Goal: Information Seeking & Learning: Learn about a topic

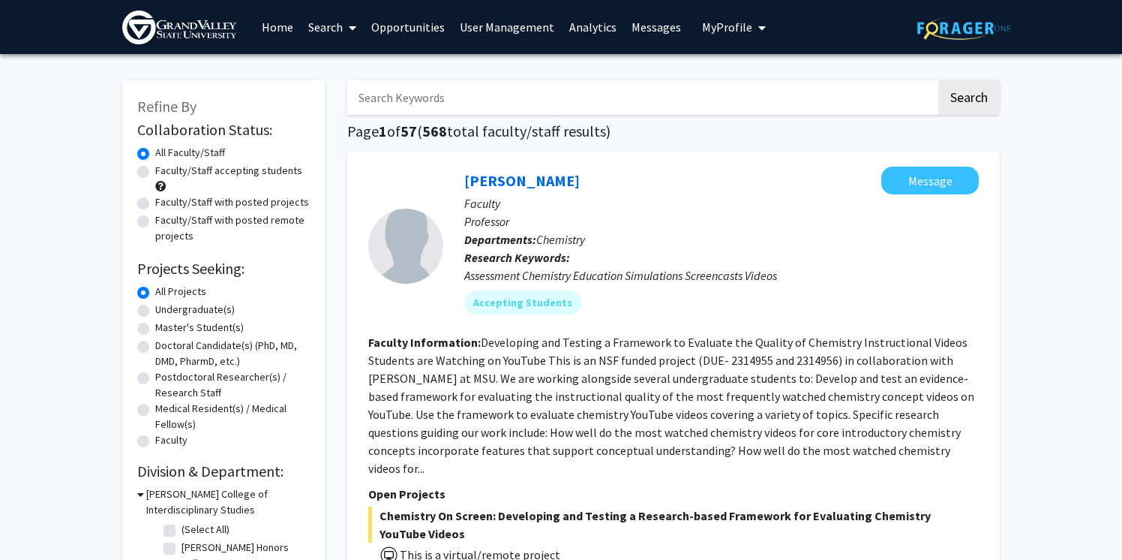
click at [262, 30] on link "Home" at bounding box center [277, 27] width 47 height 53
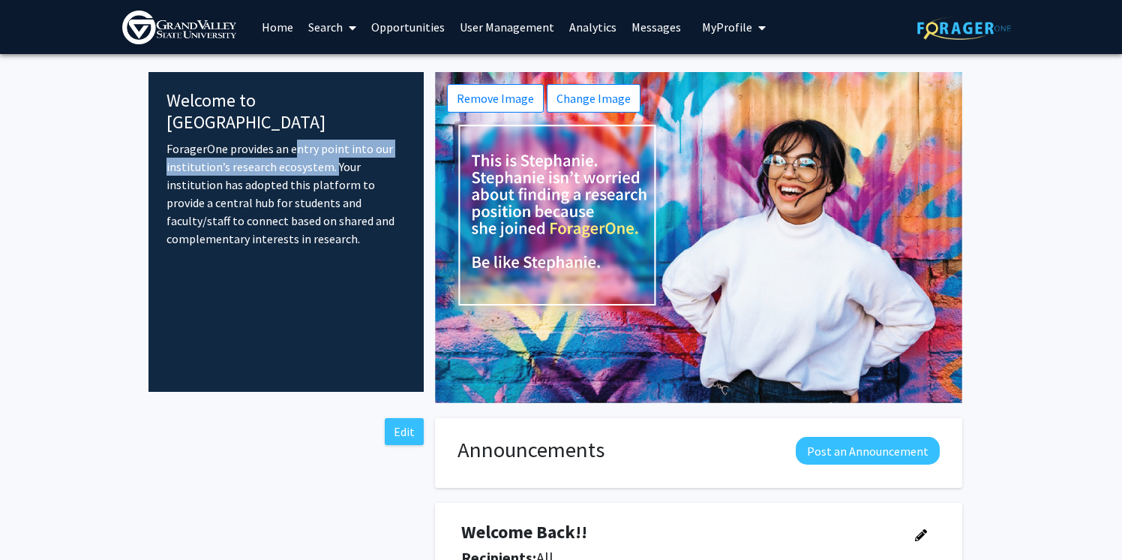
drag, startPoint x: 287, startPoint y: 129, endPoint x: 330, endPoint y: 147, distance: 46.4
click at [330, 147] on p "ForagerOne provides an entry point into our institution’s research ecosystem. Y…" at bounding box center [286, 194] width 239 height 108
click at [303, 182] on p "ForagerOne provides an entry point into our institution’s research ecosystem. Y…" at bounding box center [286, 194] width 239 height 108
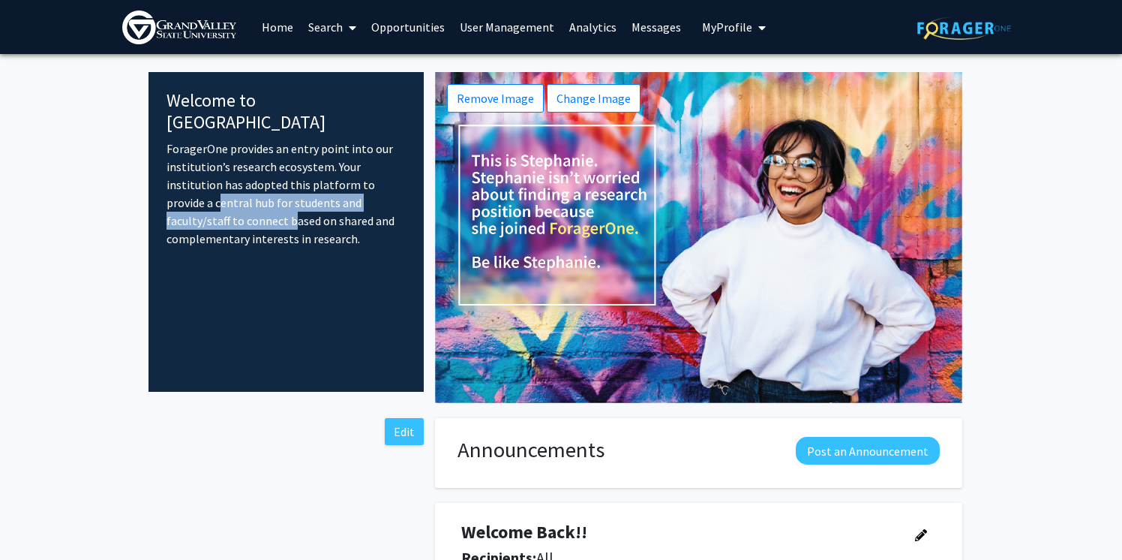
drag, startPoint x: 182, startPoint y: 184, endPoint x: 210, endPoint y: 201, distance: 32.7
click at [210, 201] on p "ForagerOne provides an entry point into our institution’s research ecosystem. Y…" at bounding box center [286, 194] width 239 height 108
copy p "central hub for students and faculty/staff to connect"
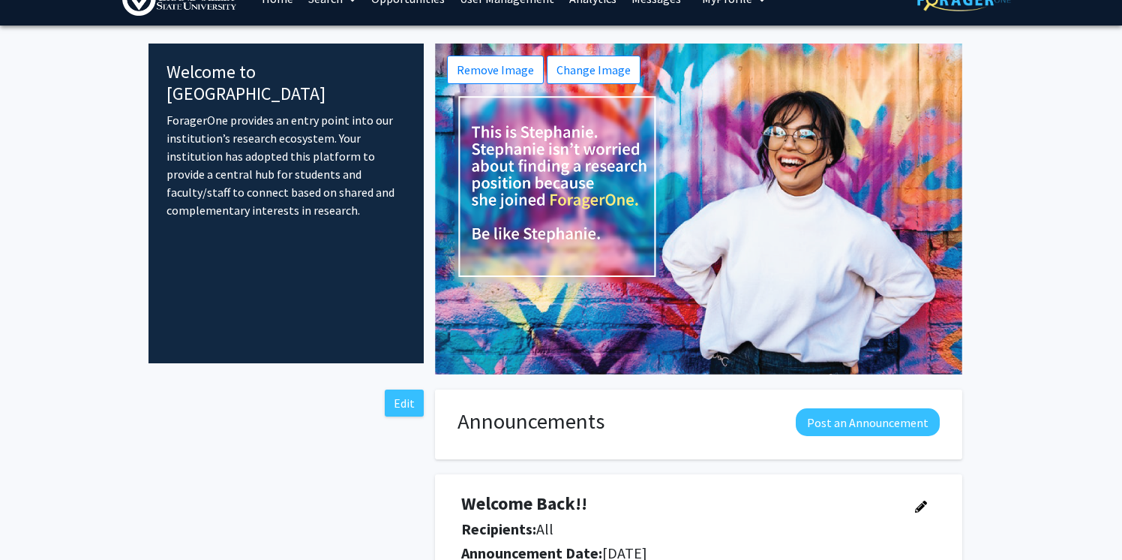
scroll to position [28, 0]
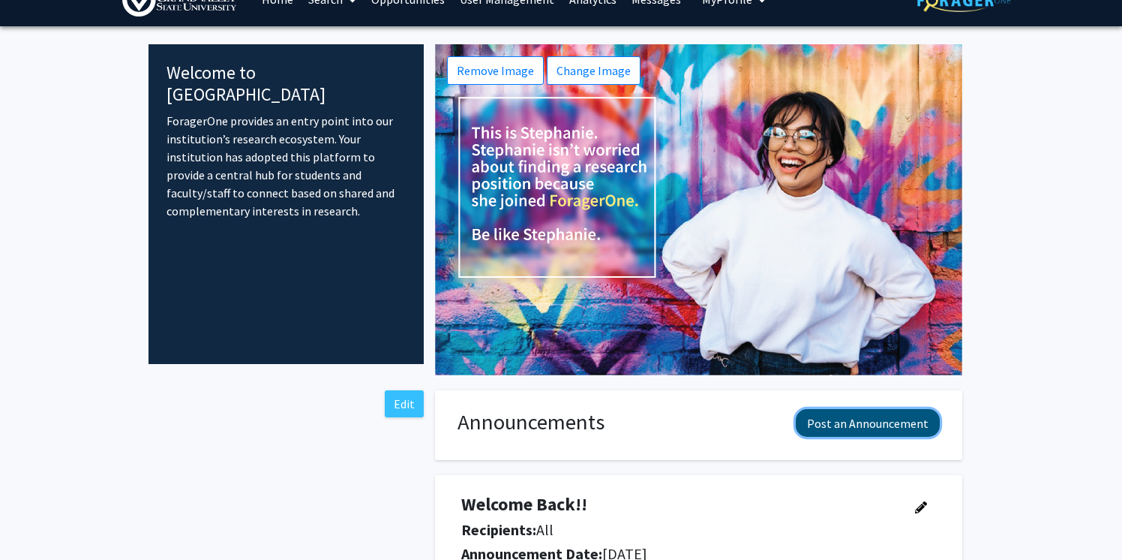
click at [842, 417] on button "Post an Announcement" at bounding box center [868, 423] width 144 height 28
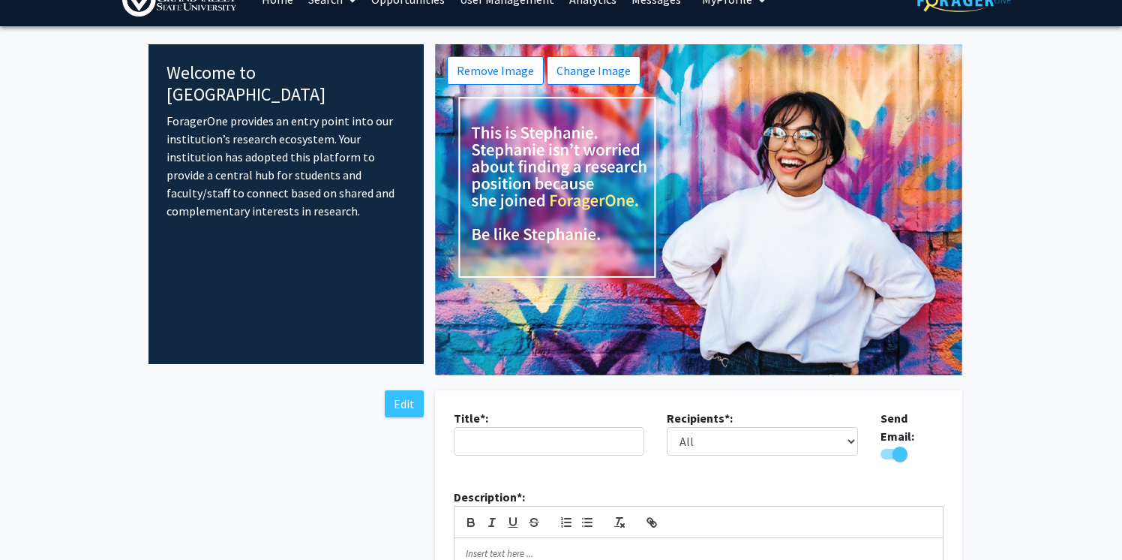
scroll to position [0, 0]
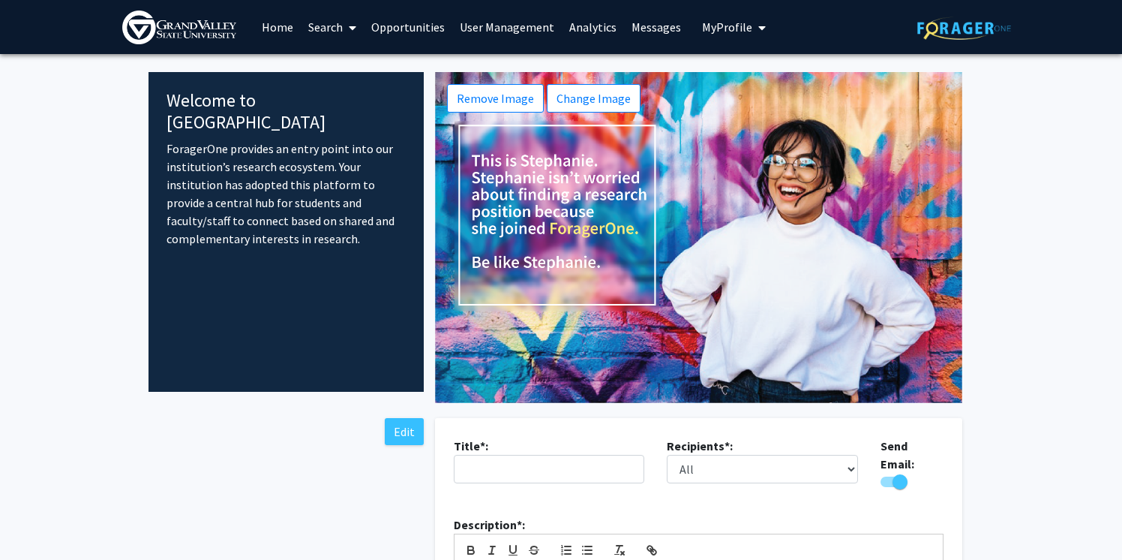
click at [313, 25] on link "Search" at bounding box center [332, 27] width 63 height 53
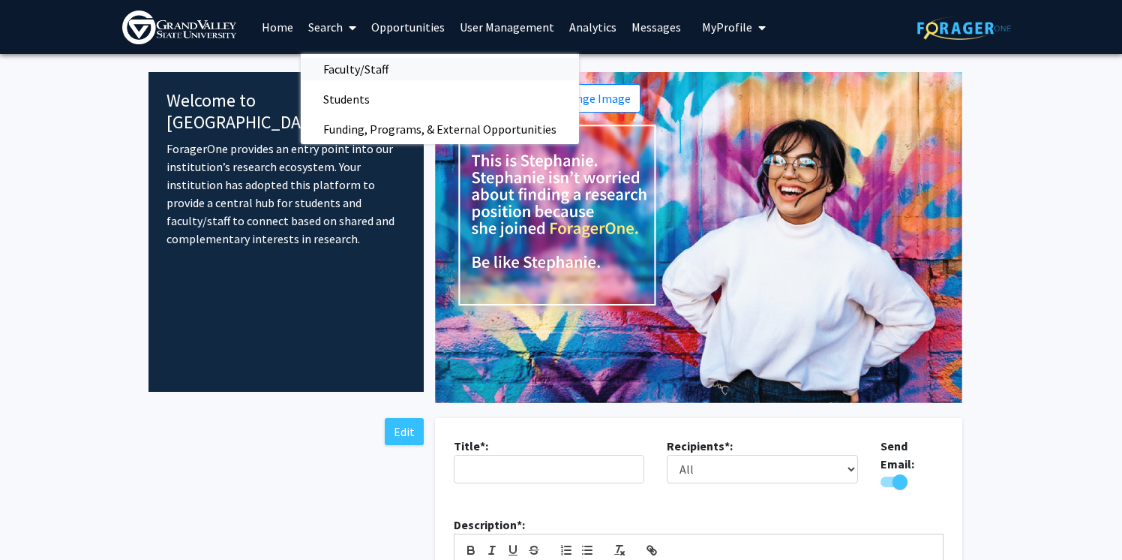
click at [339, 63] on span "Faculty/Staff" at bounding box center [356, 69] width 110 height 30
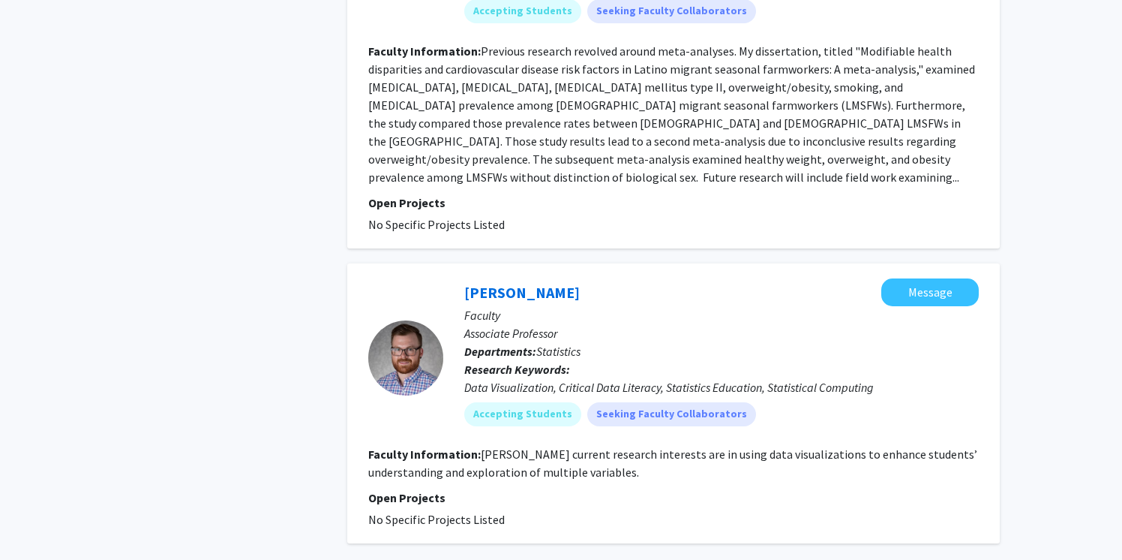
scroll to position [4359, 0]
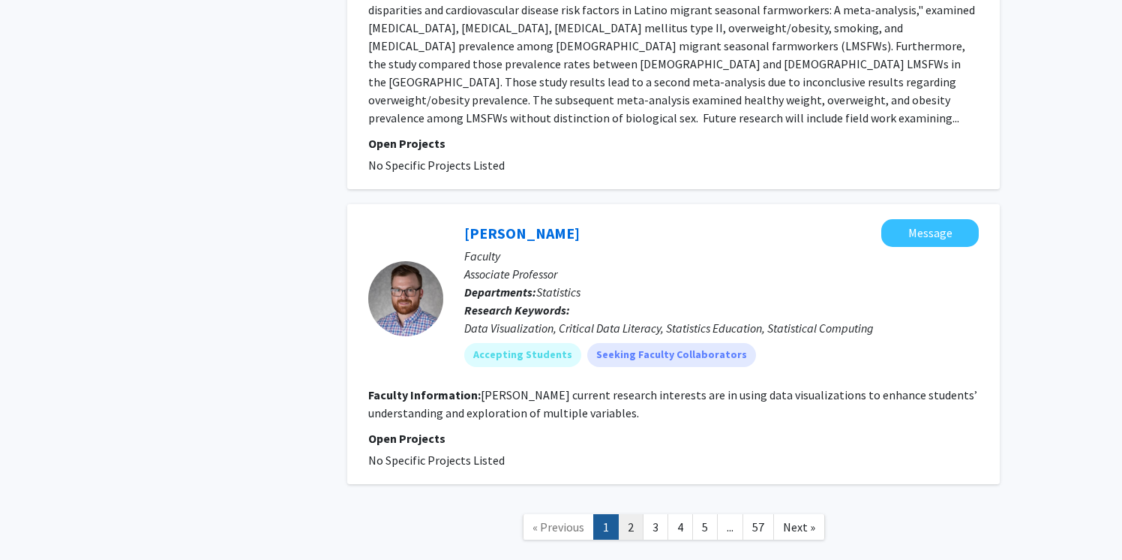
click at [634, 514] on link "2" at bounding box center [631, 527] width 26 height 26
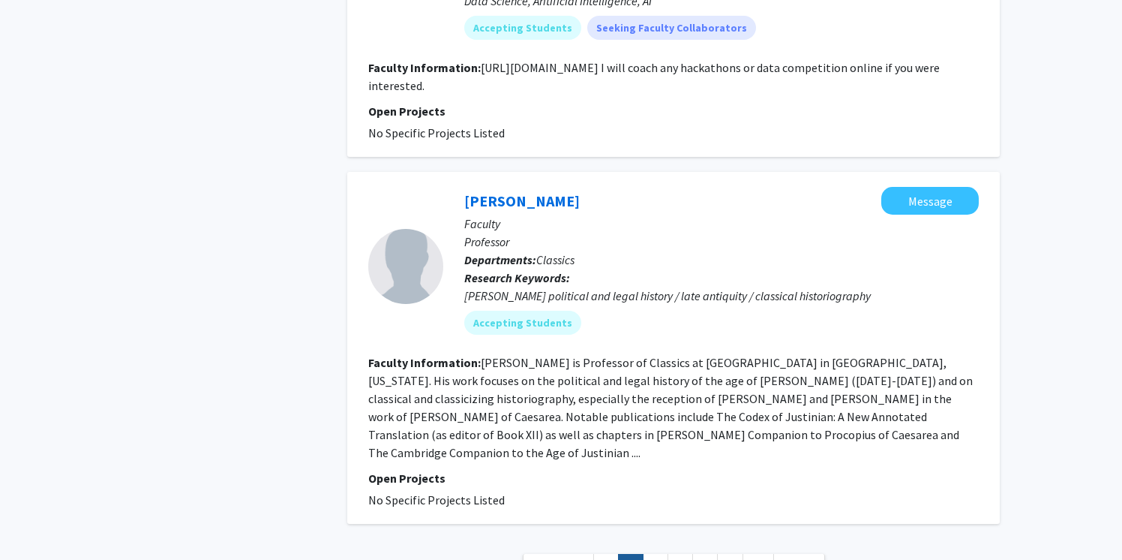
scroll to position [3375, 0]
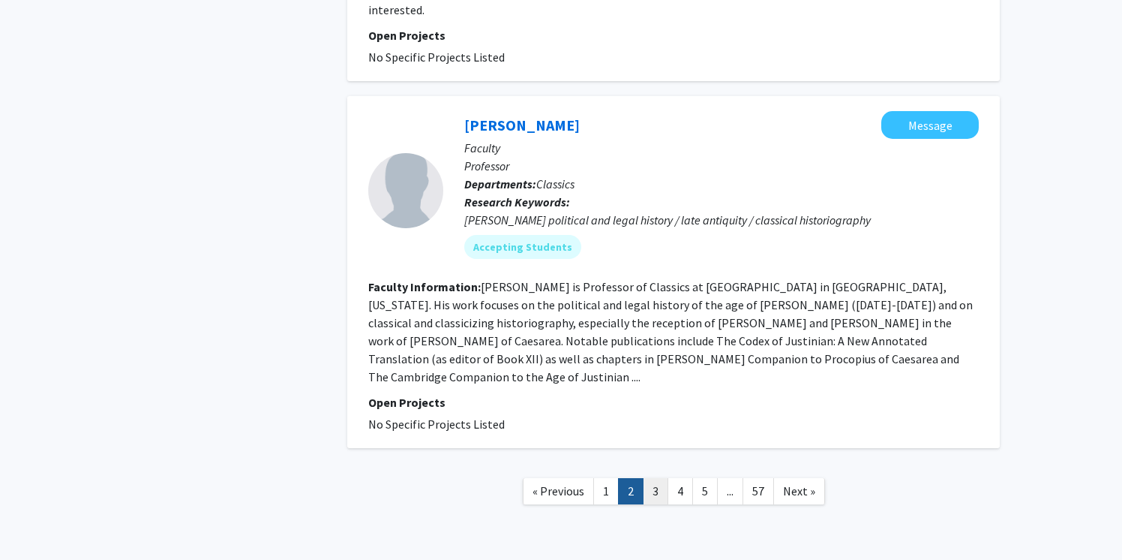
click at [664, 478] on link "3" at bounding box center [656, 491] width 26 height 26
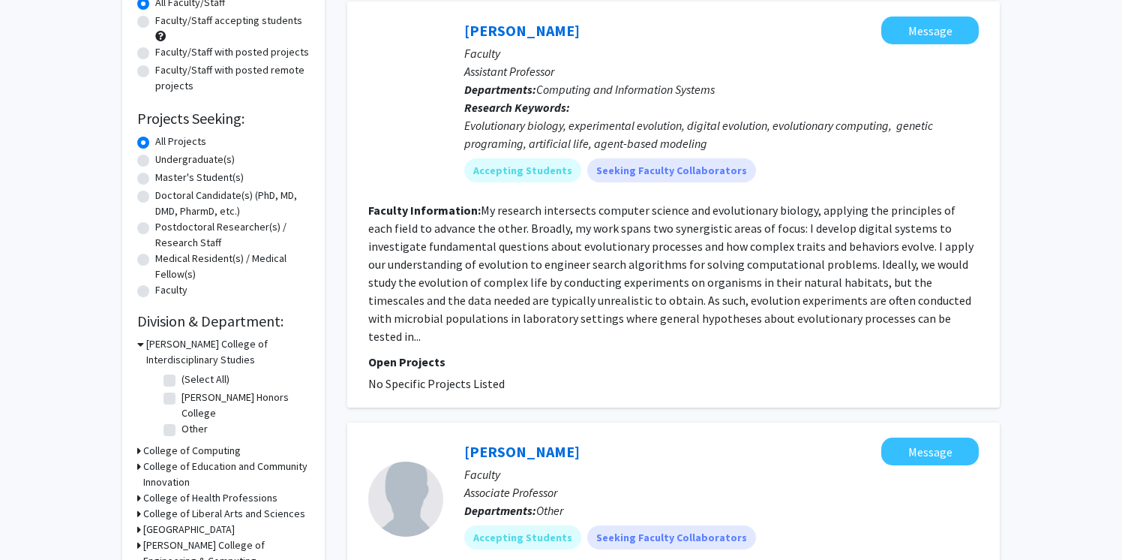
scroll to position [171, 0]
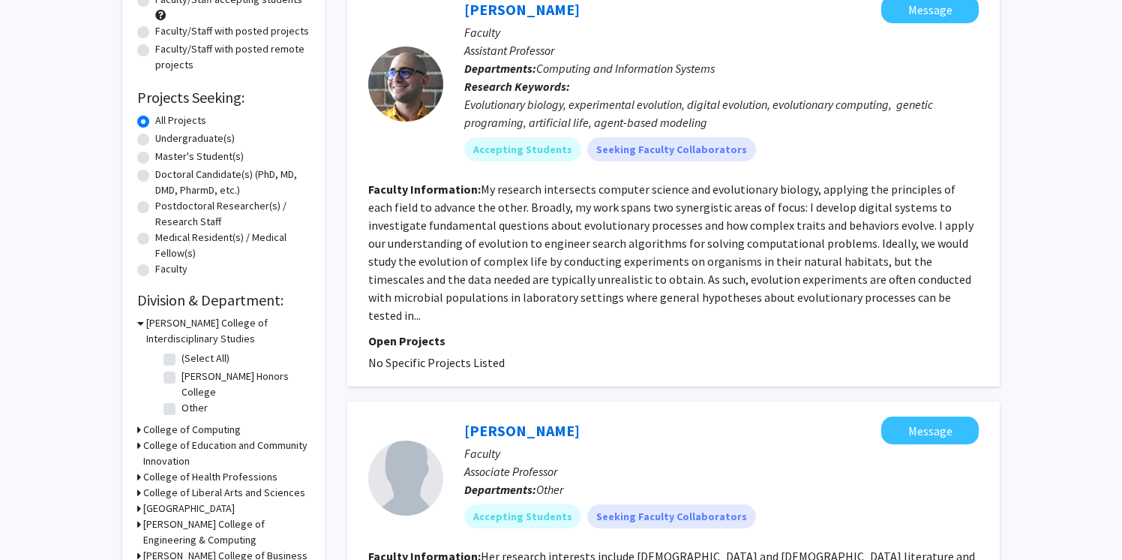
click at [518, 254] on fg-read-more "My research intersects computer science and evolutionary biology, applying the …" at bounding box center [670, 252] width 605 height 141
click at [490, 153] on mat-chip "Accepting Students" at bounding box center [522, 149] width 117 height 24
click at [547, 265] on fg-read-more "My research intersects computer science and evolutionary biology, applying the …" at bounding box center [670, 252] width 605 height 141
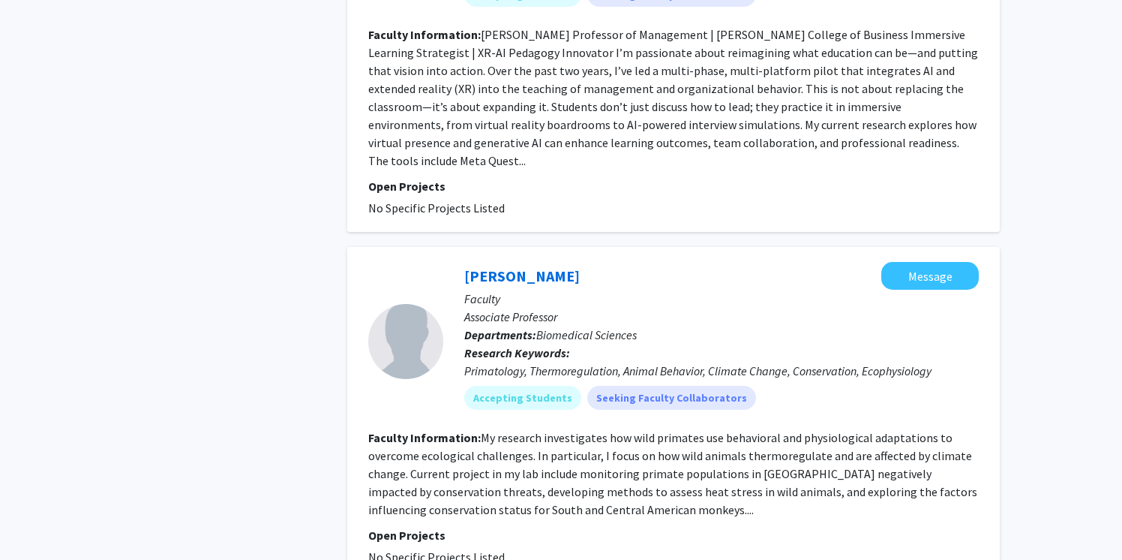
scroll to position [3309, 0]
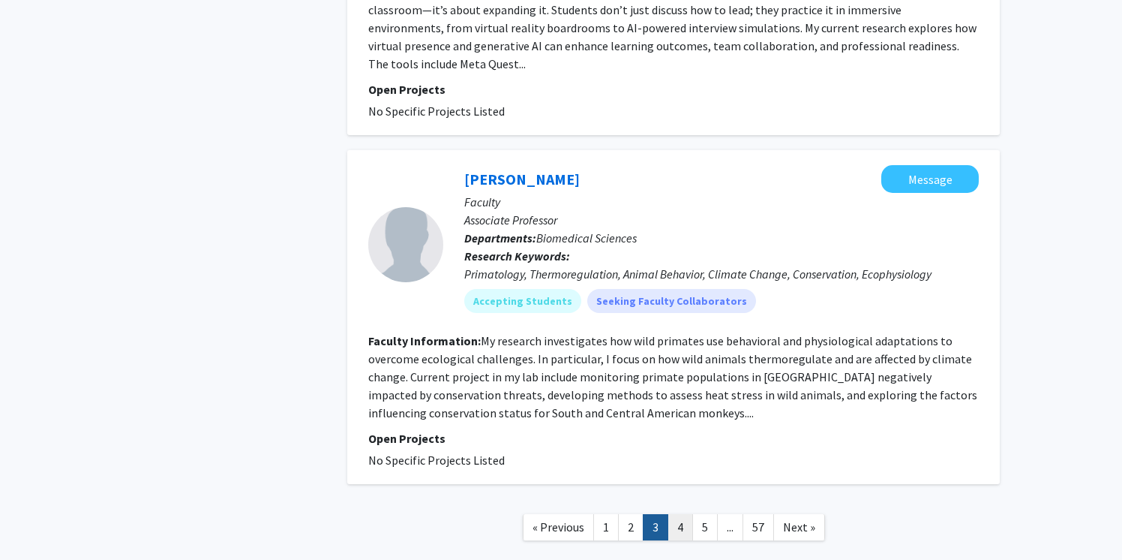
click at [671, 514] on link "4" at bounding box center [681, 527] width 26 height 26
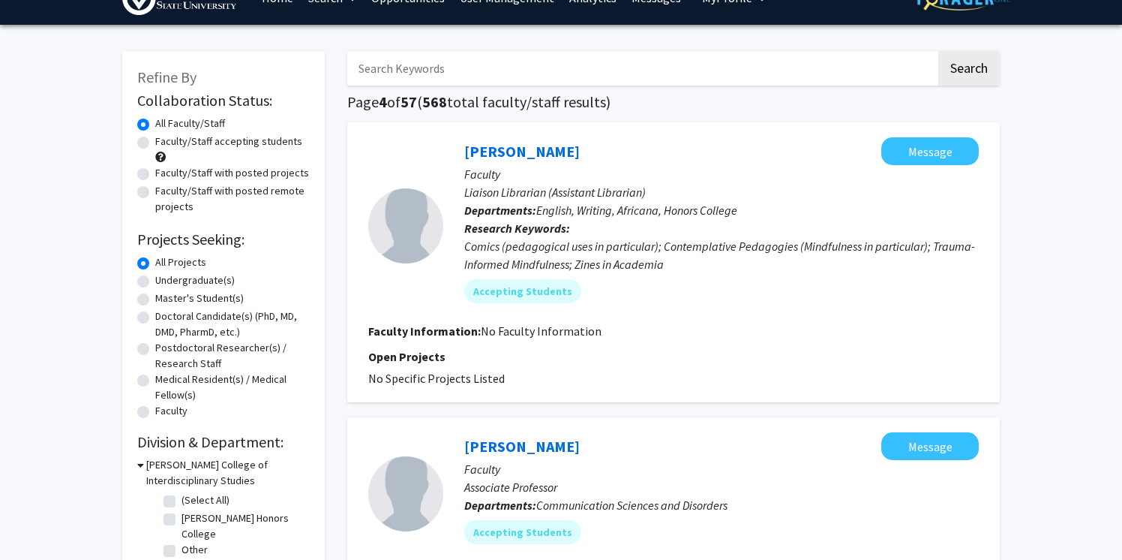
scroll to position [45, 0]
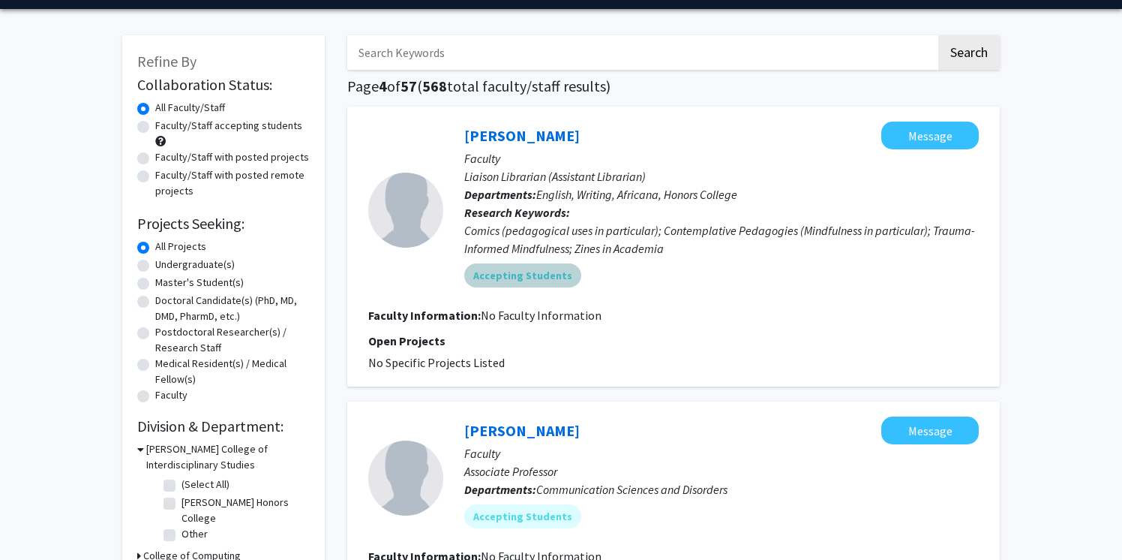
click at [536, 277] on mat-chip "Accepting Students" at bounding box center [522, 275] width 117 height 24
